Goal: Find specific page/section: Find specific page/section

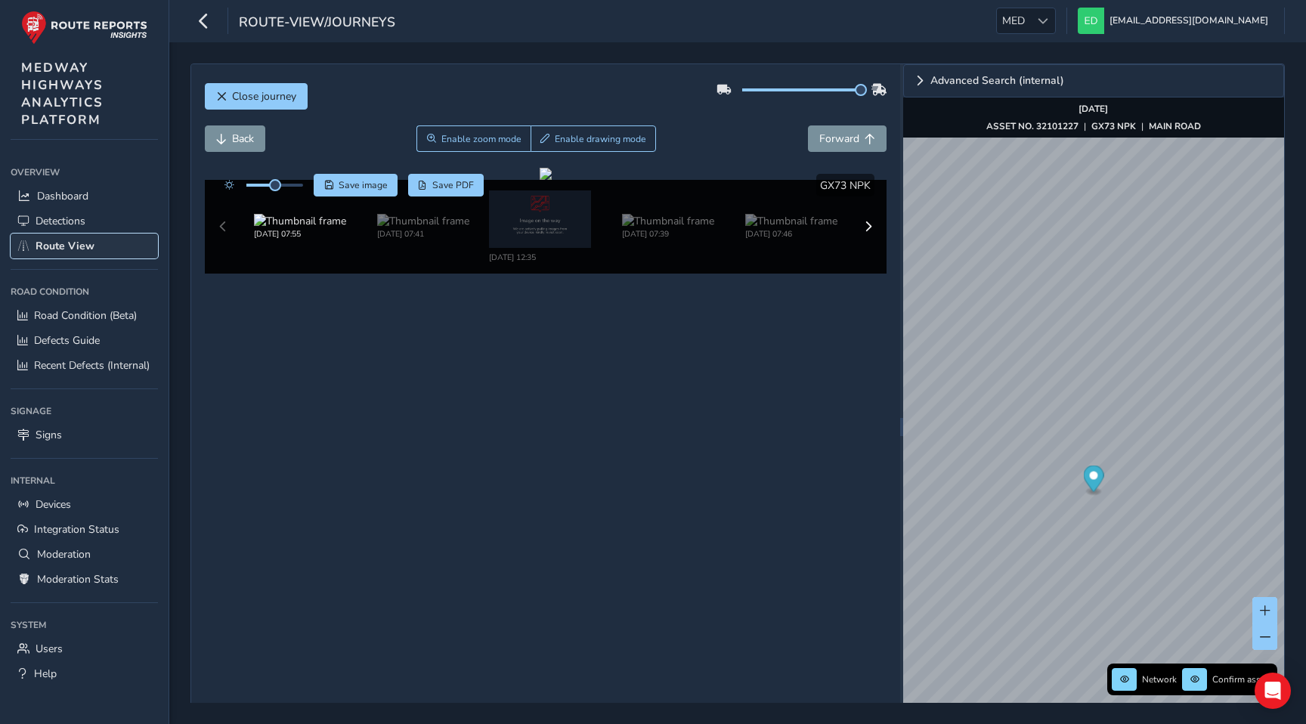
click at [87, 244] on span "Route View" at bounding box center [65, 246] width 59 height 14
